Goal: Task Accomplishment & Management: Manage account settings

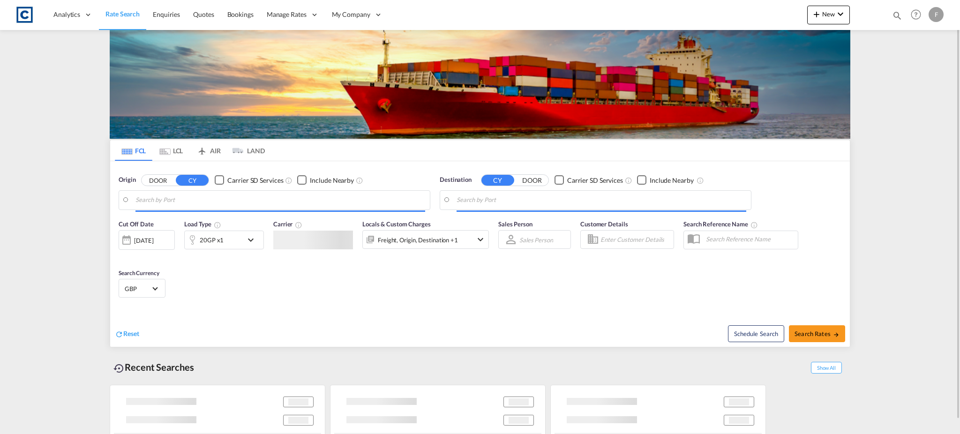
type input "GB-B78, [GEOGRAPHIC_DATA]"
type input "[GEOGRAPHIC_DATA], ZADUR"
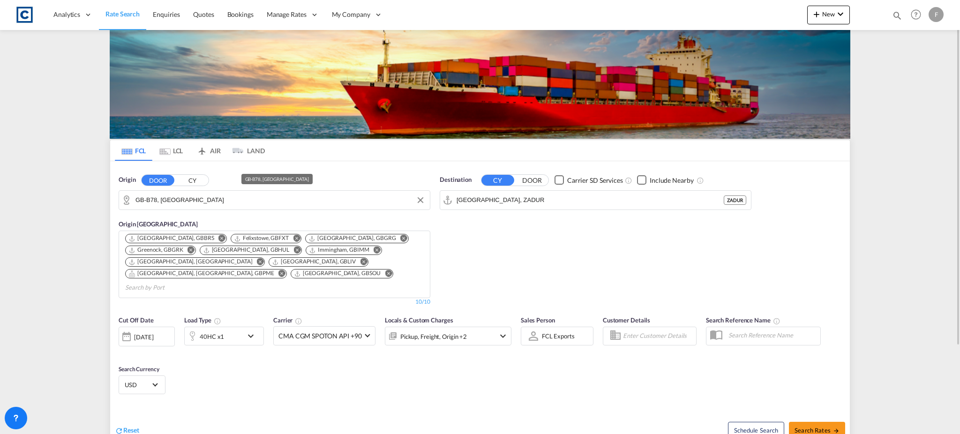
click at [240, 206] on input "GB-B78, [GEOGRAPHIC_DATA]" at bounding box center [281, 200] width 290 height 14
click at [239, 205] on input "sr14" at bounding box center [281, 200] width 290 height 14
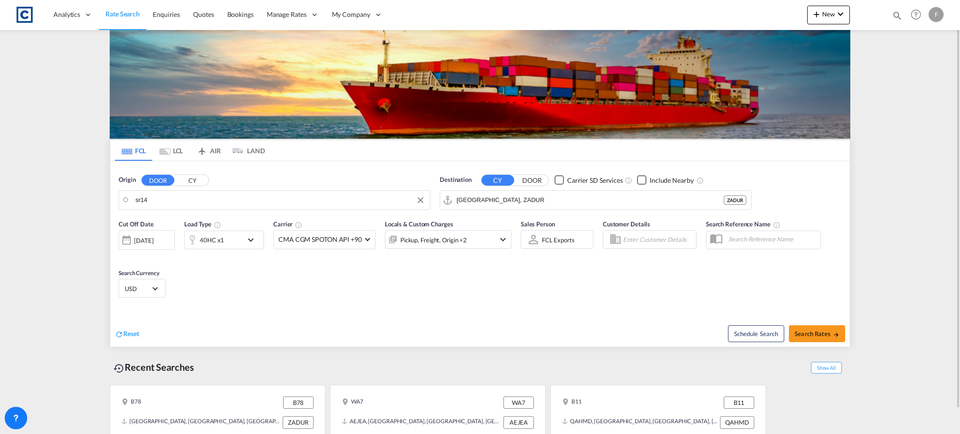
click at [139, 203] on input "sr14" at bounding box center [281, 200] width 290 height 14
click at [167, 221] on div "Malvern Hills , WR14 United Kingdom GB-WR14" at bounding box center [208, 226] width 178 height 28
type input "GB-WR14, [GEOGRAPHIC_DATA]"
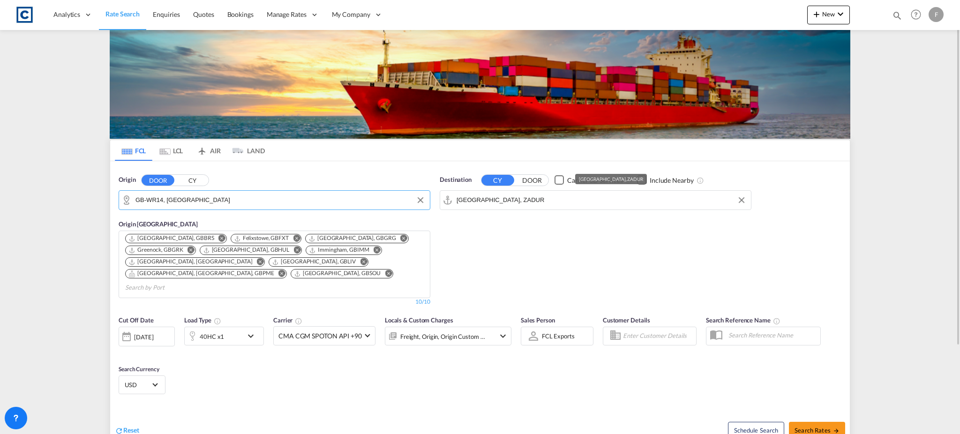
click at [479, 199] on input "Durban, ZADUR" at bounding box center [602, 200] width 290 height 14
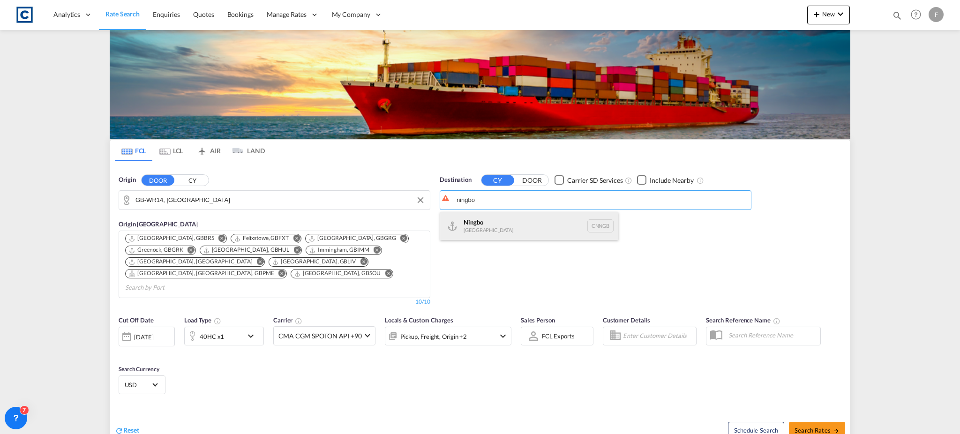
click at [485, 235] on div "Ningbo China CNNGB" at bounding box center [529, 226] width 178 height 28
type input "Ningbo, CNNGB"
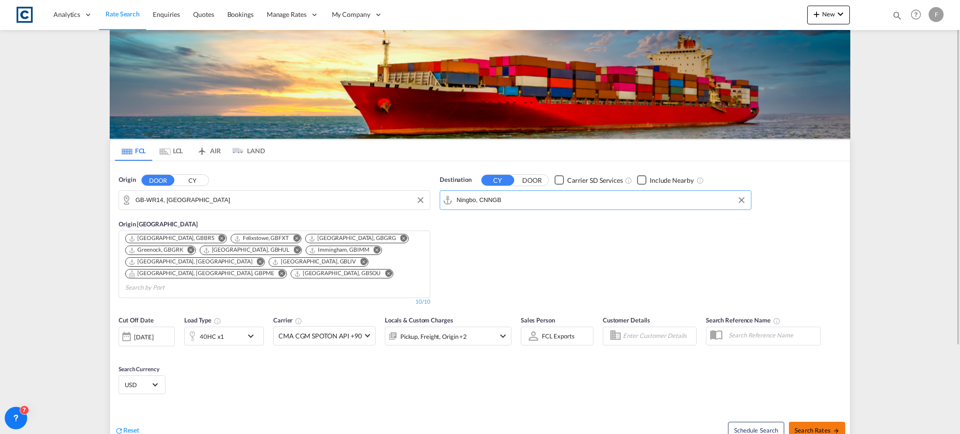
click at [814, 427] on span "Search Rates" at bounding box center [817, 431] width 45 height 8
type input "WR14 to CNNGB / 22 Aug 2025"
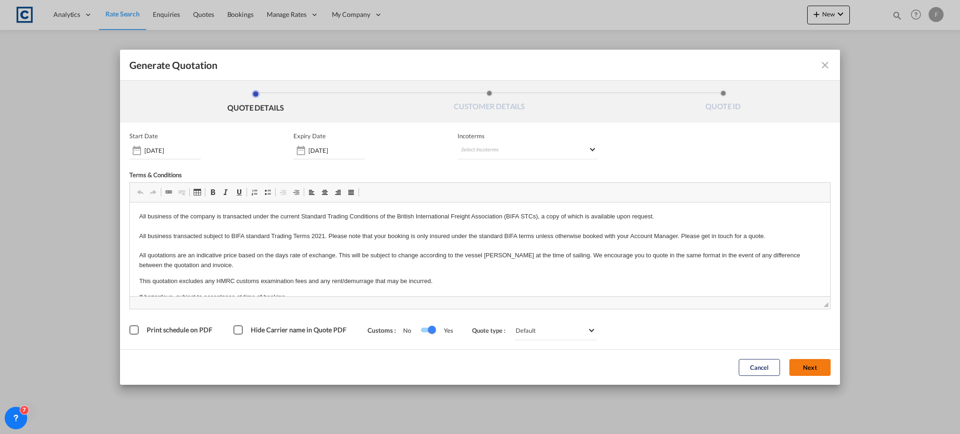
click at [813, 367] on button "Next" at bounding box center [810, 367] width 41 height 17
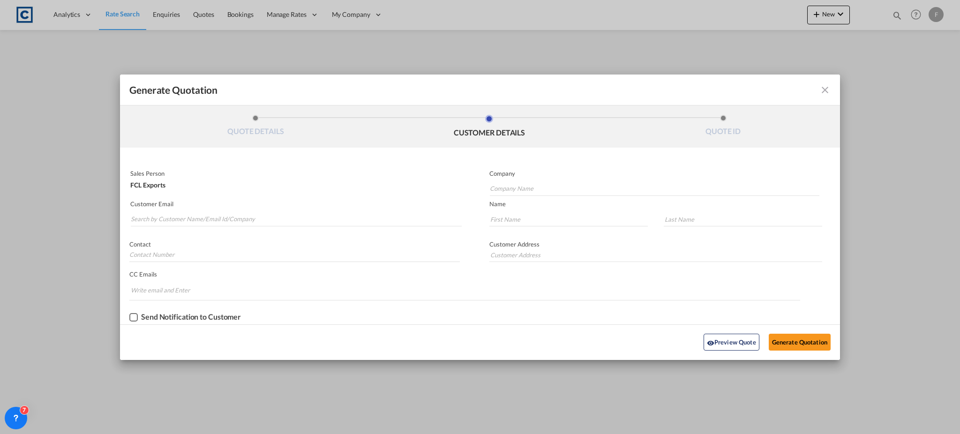
click at [206, 202] on p "Customer Email" at bounding box center [296, 204] width 332 height 8
click at [209, 212] on input "Search by Customer Name/Email Id/Company" at bounding box center [296, 219] width 331 height 14
paste input "Mr.Barry Chen/PORTEVER NGB/IMP DEPT <ngbimp-5@portever.com>"
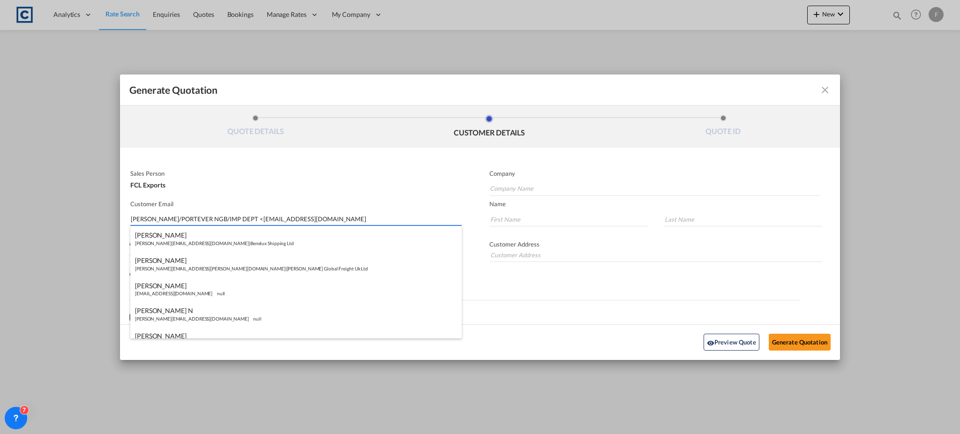
drag, startPoint x: 249, startPoint y: 221, endPoint x: -4, endPoint y: 221, distance: 253.7
click at [0, 221] on html "Analytics Reports Dashboard Rate Search Enquiries Quotes" at bounding box center [480, 217] width 960 height 434
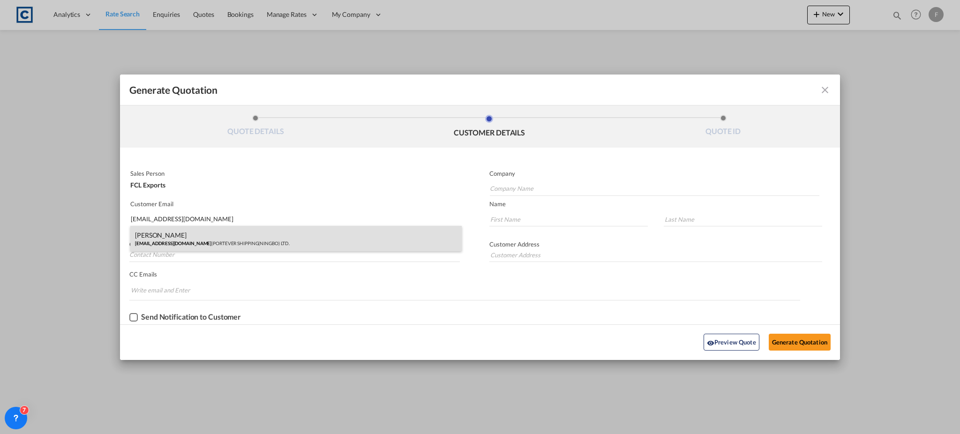
type input "ngbimp-5@portever.com"
click at [196, 235] on div "Barry Chen ngbimp-5@portever.com | PORTEVER SHIPPING(NINGBO) LTD." at bounding box center [296, 238] width 332 height 25
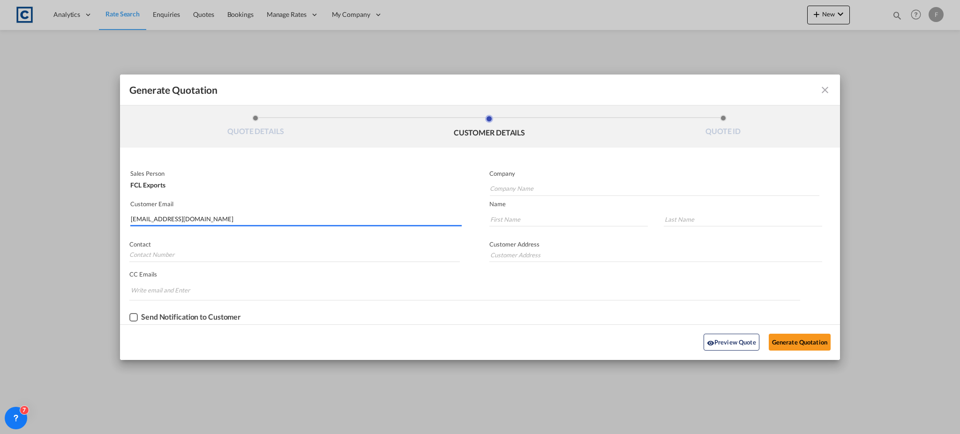
type input "PORTEVER SHIPPING(NINGBO) LTD."
type input "Barry"
type input "Chen"
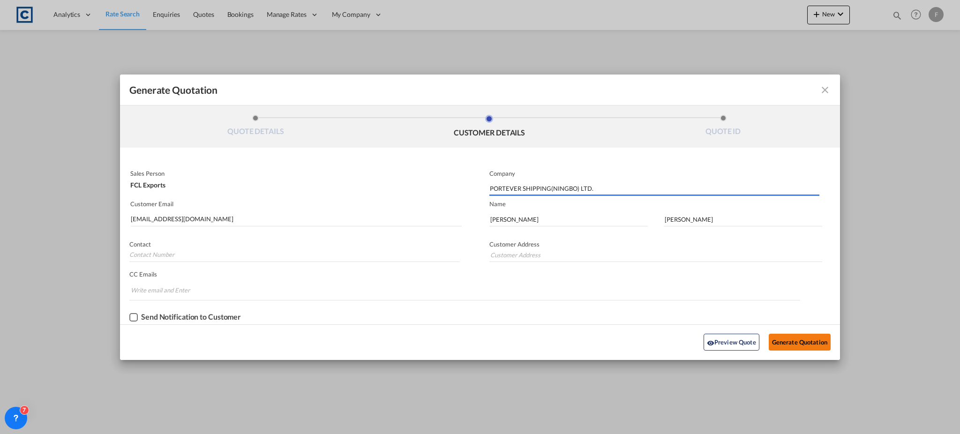
click at [807, 340] on button "Generate Quotation" at bounding box center [800, 342] width 62 height 17
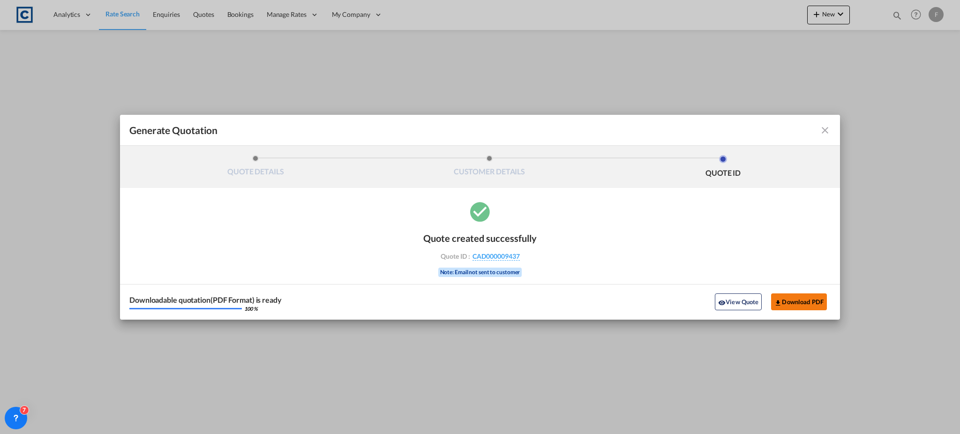
click at [799, 295] on button "Download PDF" at bounding box center [799, 302] width 56 height 17
drag, startPoint x: 824, startPoint y: 134, endPoint x: 826, endPoint y: 113, distance: 21.2
click at [824, 134] on md-icon "icon-close fg-AAA8AD cursor m-0" at bounding box center [825, 130] width 11 height 11
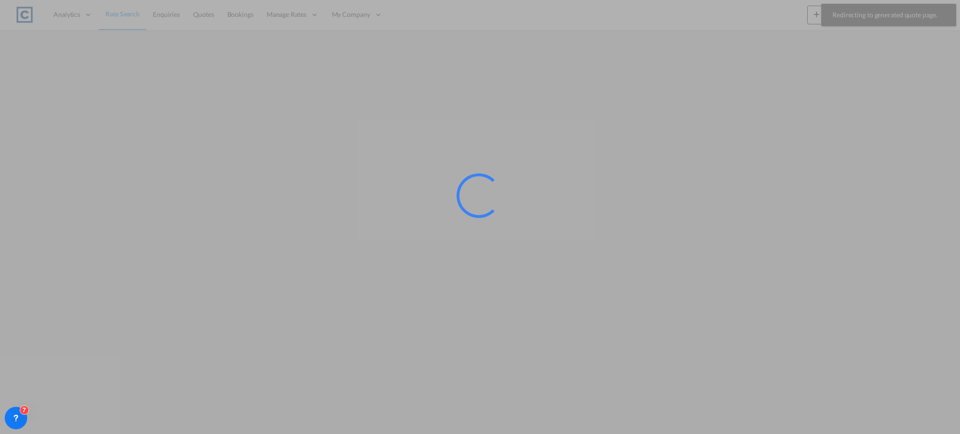
click at [892, 13] on div at bounding box center [480, 217] width 960 height 434
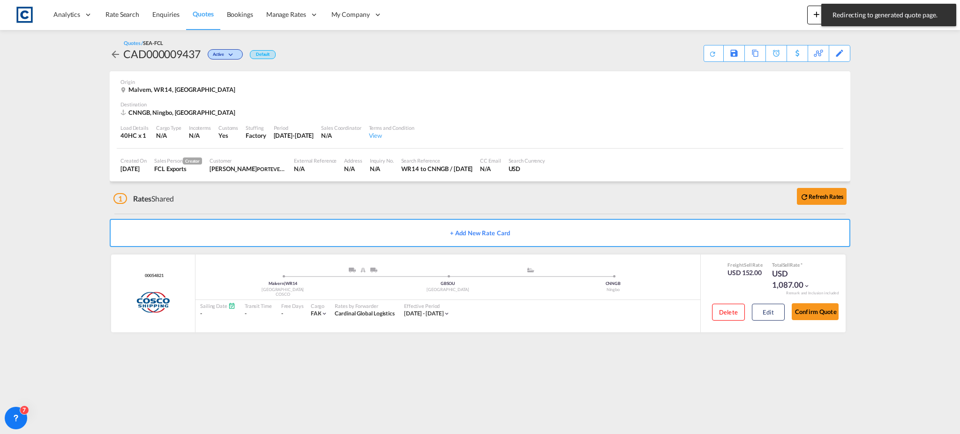
click at [744, 28] on div "Analytics Reports Dashboard Rate Search Enquiries Quotes Bookings" at bounding box center [480, 14] width 932 height 29
click at [886, 55] on md-content "Analytics Reports Dashboard Rate Search Enquiries Quotes Bookings" at bounding box center [480, 217] width 960 height 434
click at [815, 16] on md-icon "icon-plus 400-fg" at bounding box center [816, 13] width 11 height 11
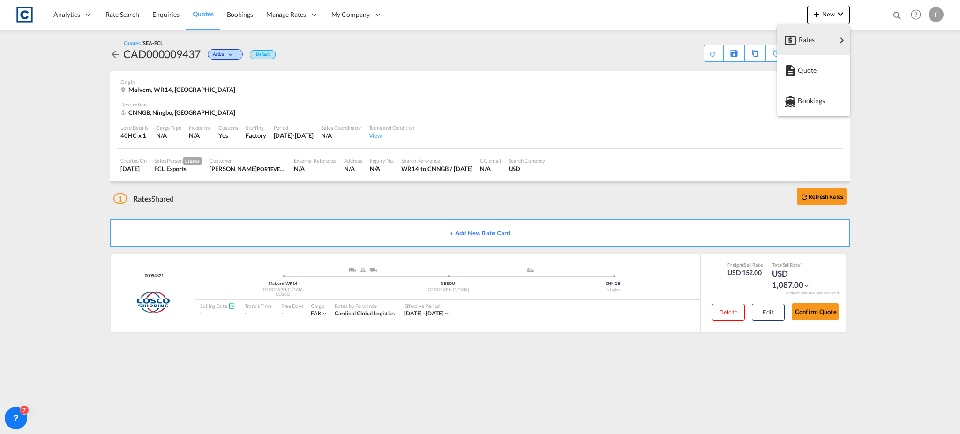
click at [897, 17] on md-backdrop at bounding box center [480, 217] width 960 height 434
click at [897, 17] on md-icon "icon-magnify" at bounding box center [897, 15] width 10 height 10
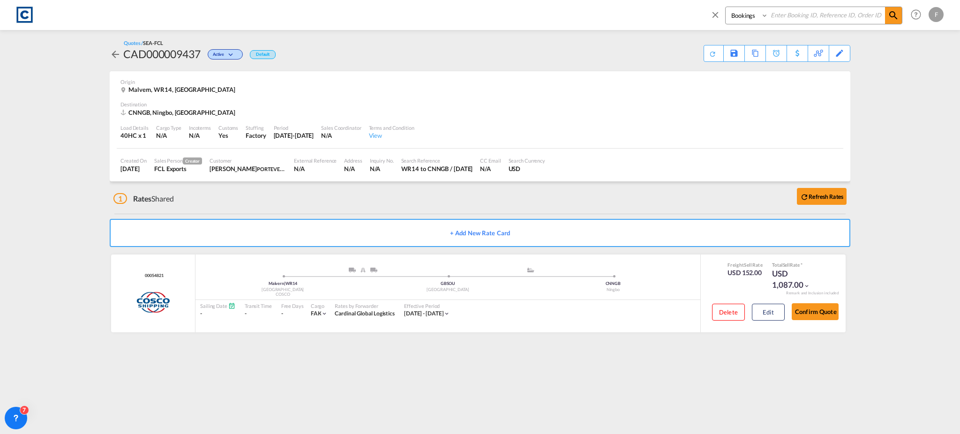
drag, startPoint x: 766, startPoint y: 12, endPoint x: 762, endPoint y: 19, distance: 8.6
click at [766, 12] on select "Bookings Quotes Enquiries" at bounding box center [748, 15] width 45 height 17
select select "Quotes"
click at [726, 7] on select "Bookings Quotes Enquiries" at bounding box center [748, 15] width 45 height 17
click at [813, 11] on input at bounding box center [827, 15] width 117 height 16
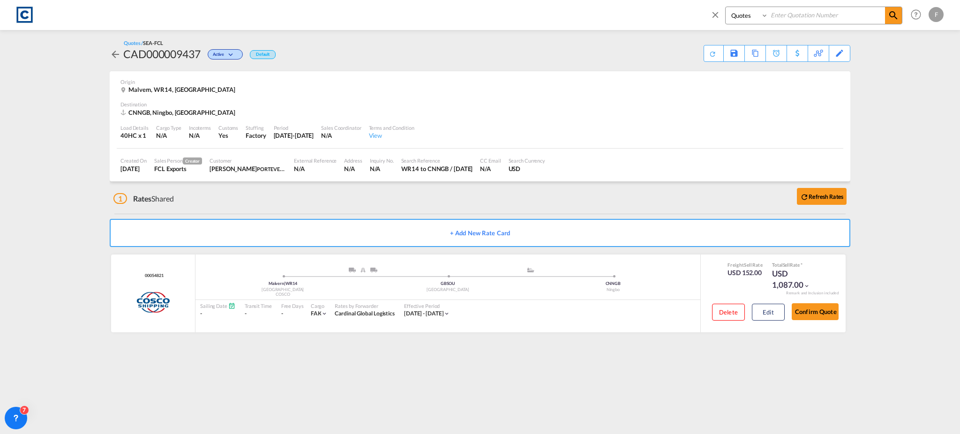
paste input "CAD000009428"
type input "CAD000009428"
click at [891, 14] on md-icon "icon-magnify" at bounding box center [893, 15] width 11 height 11
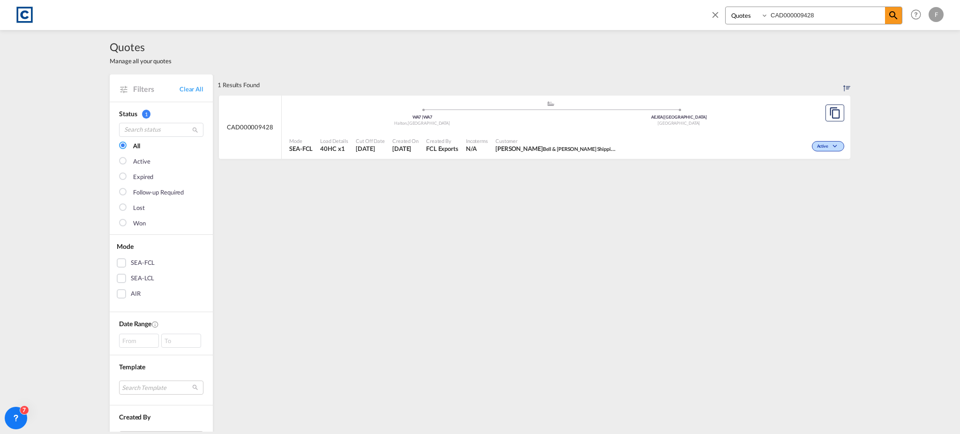
click at [706, 146] on div "Active" at bounding box center [734, 145] width 226 height 23
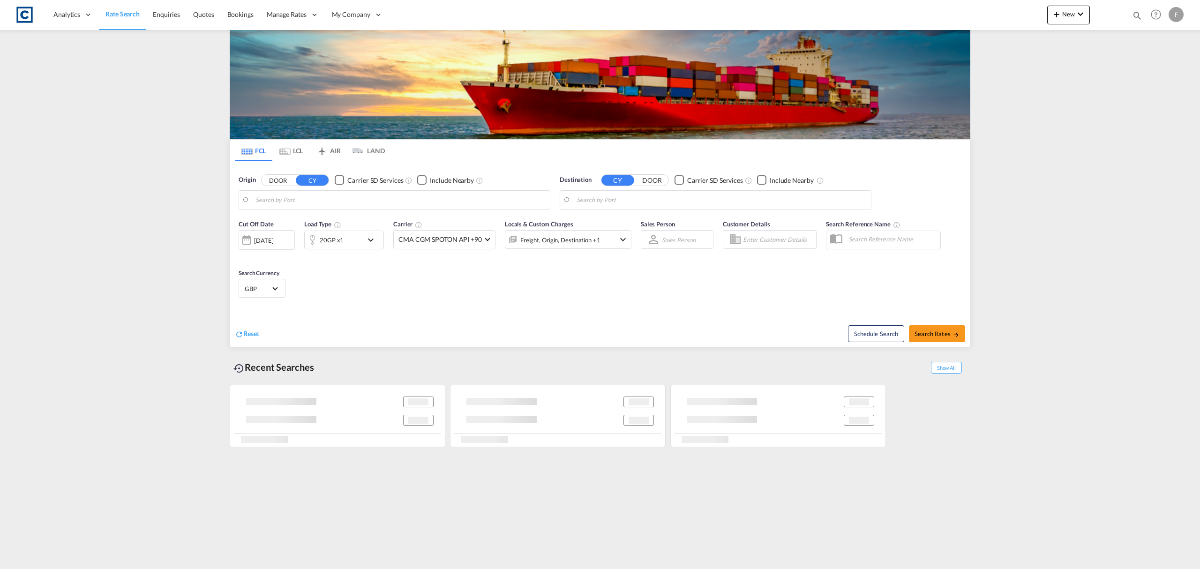
type input "GB-WR14, [GEOGRAPHIC_DATA]"
type input "Ningbo, CNNGB"
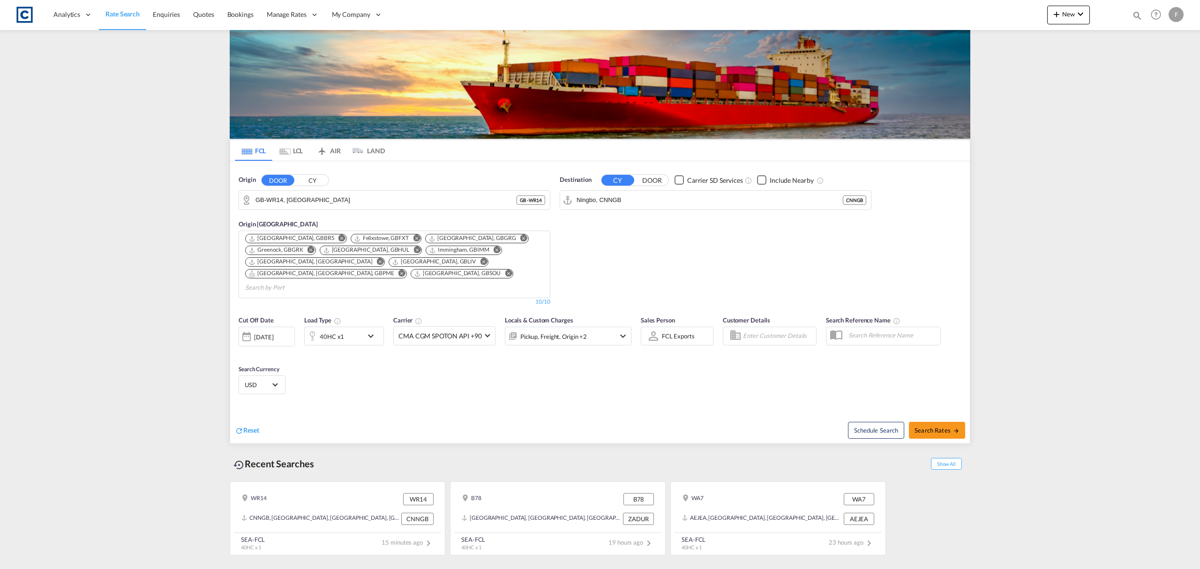
click at [1137, 15] on md-icon "icon-magnify" at bounding box center [1137, 15] width 10 height 10
click at [978, 11] on select "Bookings Quotes Enquiries" at bounding box center [988, 15] width 45 height 17
select select "Quotes"
click at [966, 7] on select "Bookings Quotes Enquiries" at bounding box center [988, 15] width 45 height 17
drag, startPoint x: 1056, startPoint y: 14, endPoint x: 1079, endPoint y: 13, distance: 22.5
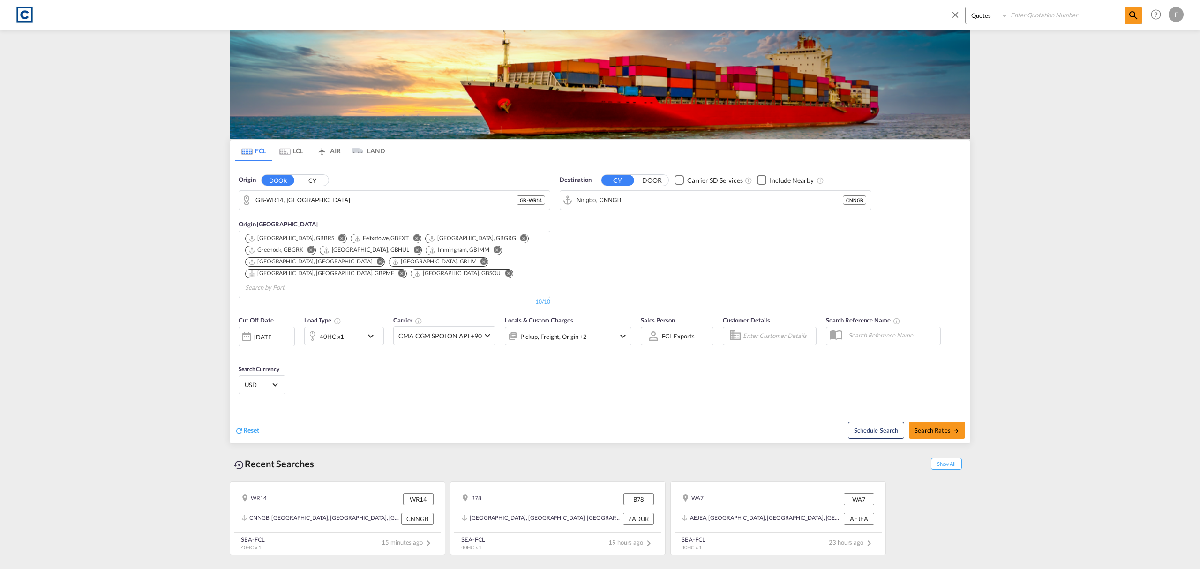
click at [1056, 14] on input at bounding box center [1067, 15] width 117 height 16
paste input "CAD000009339"
click at [1121, 13] on input "CAD000009339" at bounding box center [1067, 15] width 117 height 16
type input "CAD000009339"
click at [1131, 13] on md-icon "icon-magnify" at bounding box center [1133, 15] width 11 height 11
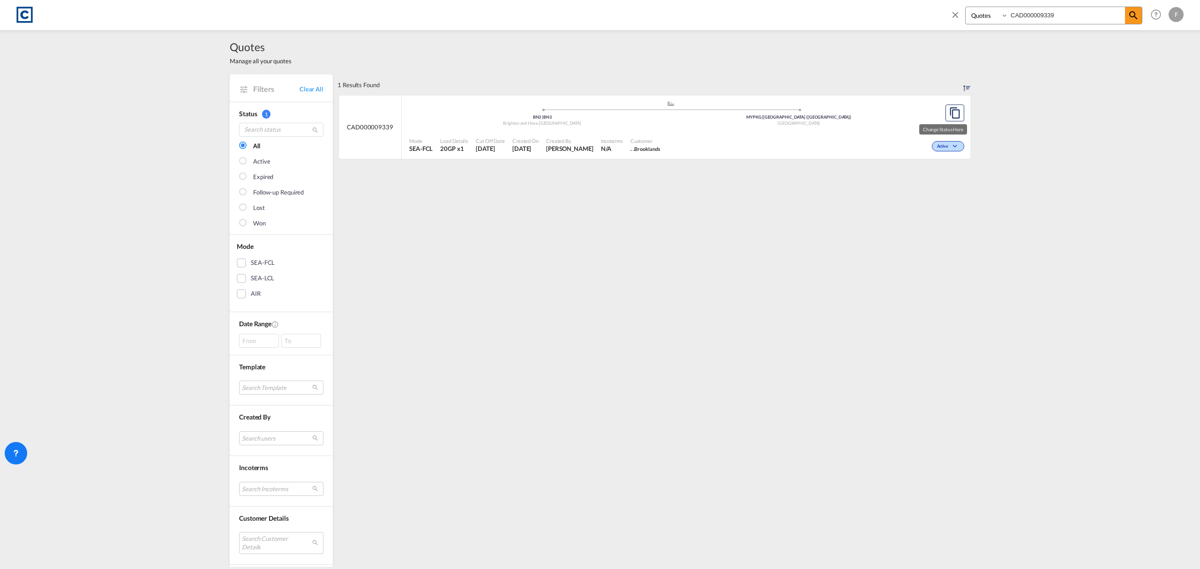
click at [951, 146] on md-icon "icon-chevron-down" at bounding box center [956, 146] width 11 height 5
click at [928, 187] on span "Won" at bounding box center [929, 186] width 24 height 10
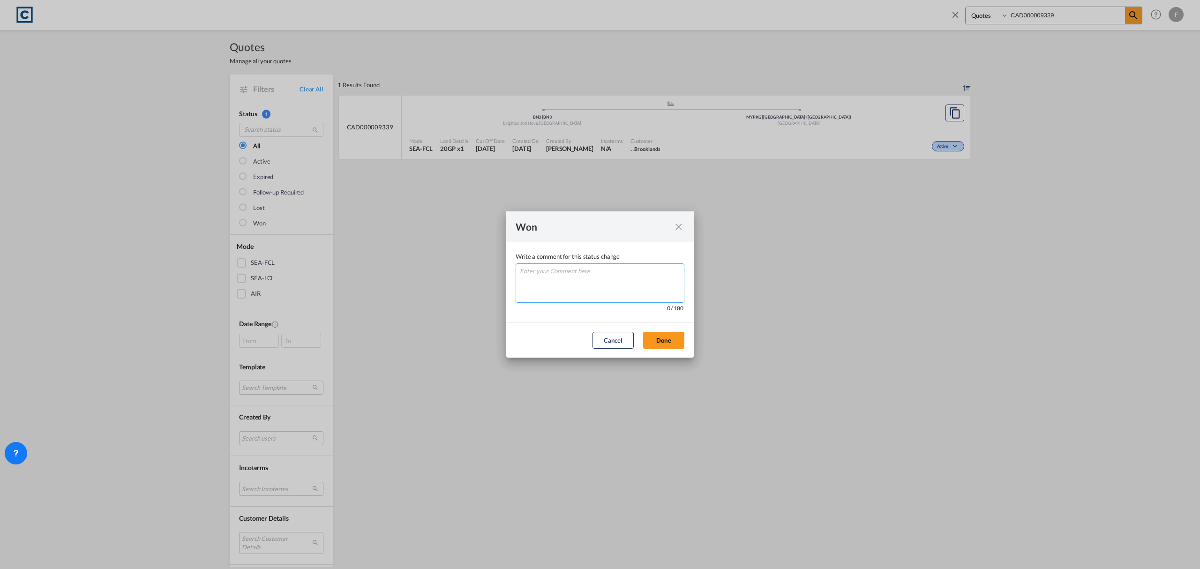
click at [568, 278] on textarea "Write a comment ..." at bounding box center [600, 283] width 169 height 39
type textarea "W"
click at [664, 341] on button "Done" at bounding box center [663, 340] width 41 height 17
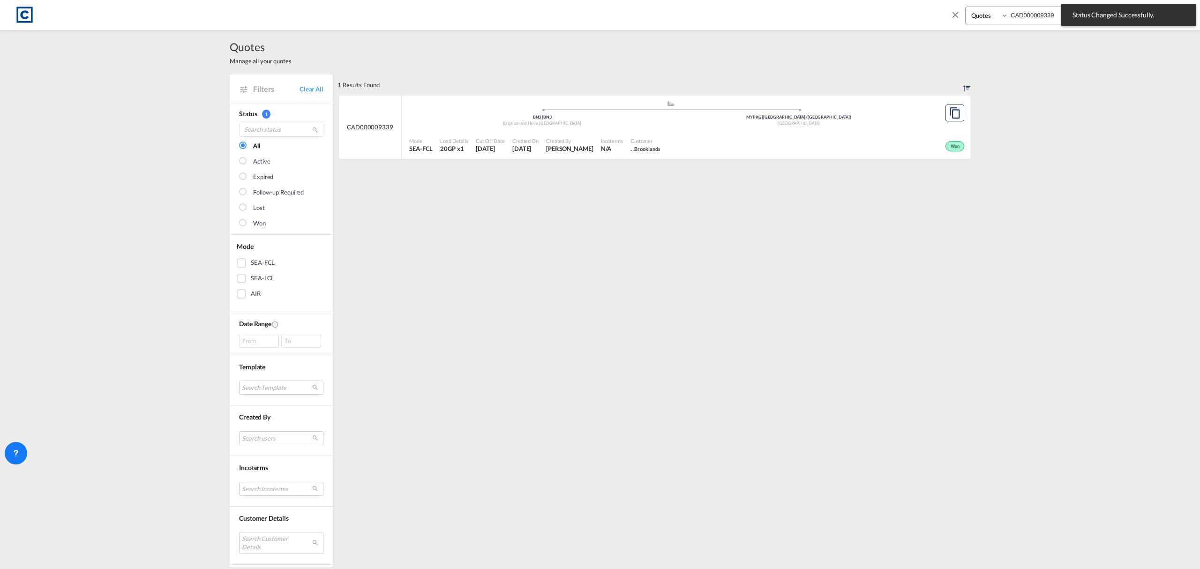
click at [586, 128] on div ".a{fill:#aaa8ad;} .a{fill:#aaa8ad;} BN3 | [GEOGRAPHIC_DATA] , [GEOGRAPHIC_DATA]…" at bounding box center [670, 114] width 523 height 28
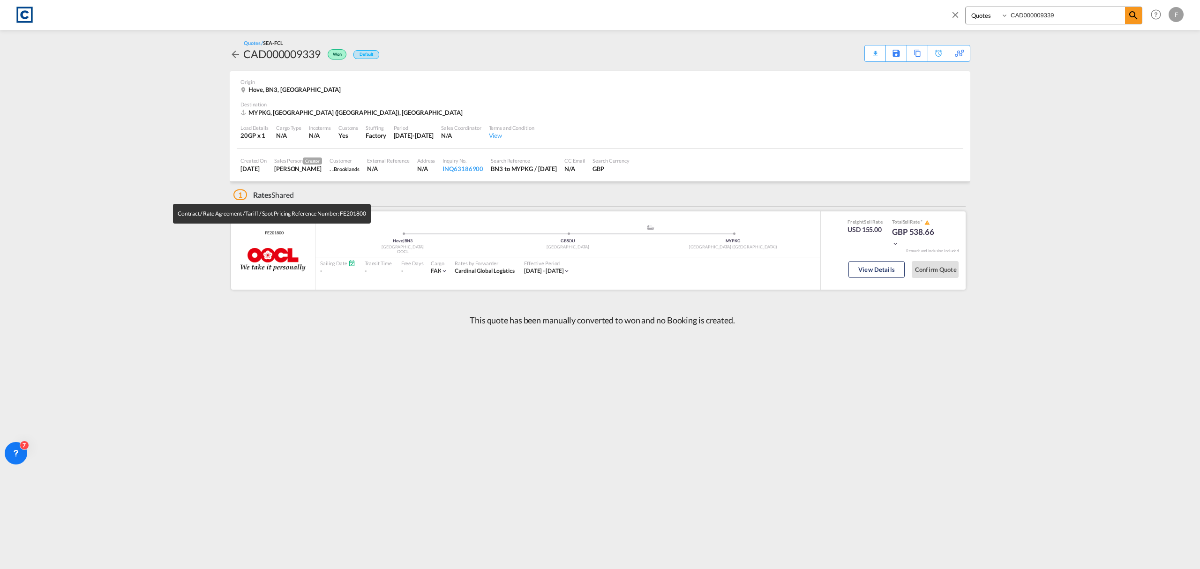
click at [276, 233] on span "FE201800" at bounding box center [273, 233] width 21 height 6
copy span "FE201800"
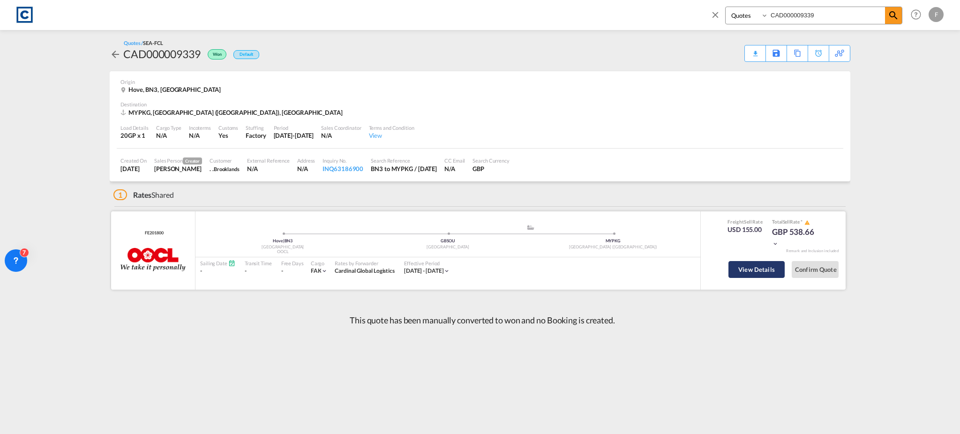
click at [757, 271] on button "View Details" at bounding box center [757, 269] width 56 height 17
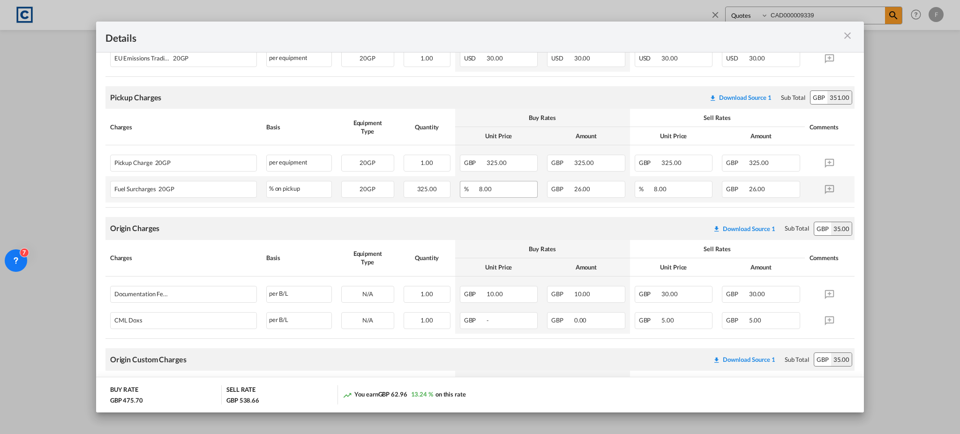
scroll to position [332, 0]
